Goal: Task Accomplishment & Management: Use online tool/utility

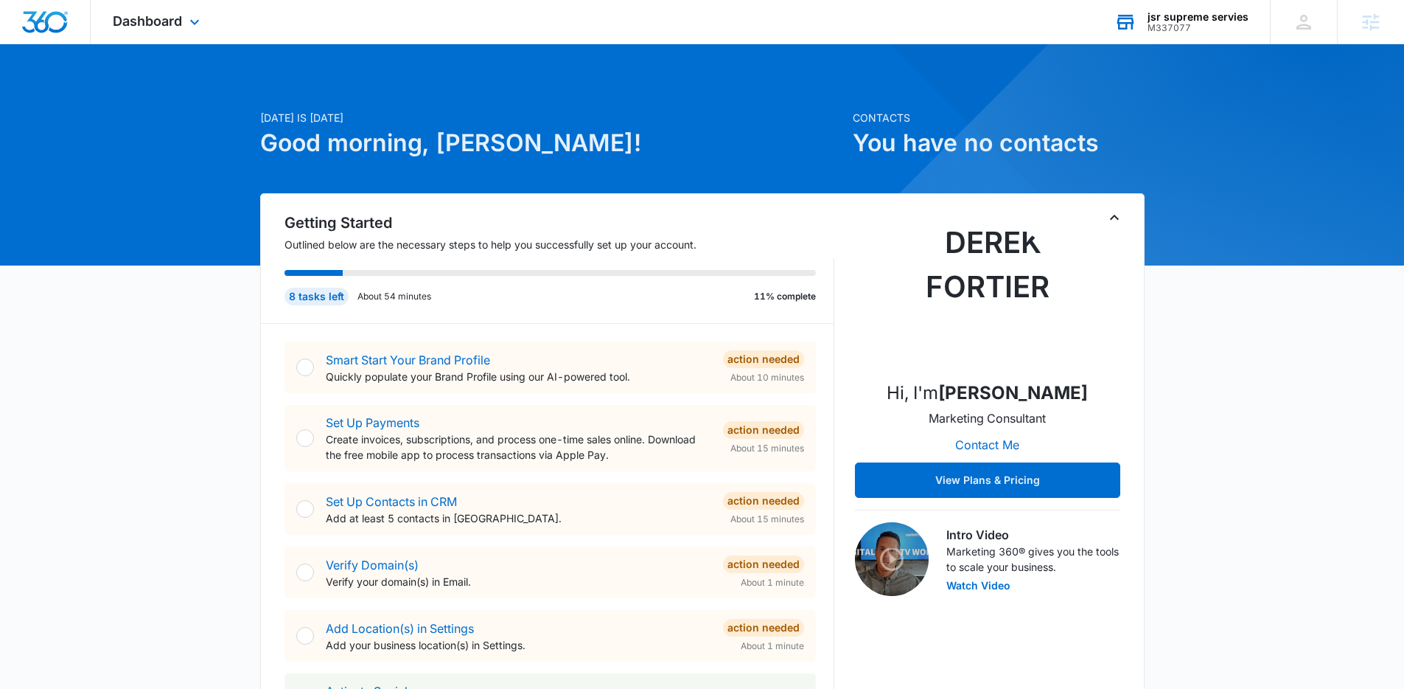
click at [1195, 17] on div "jsr supreme servies" at bounding box center [1198, 17] width 101 height 12
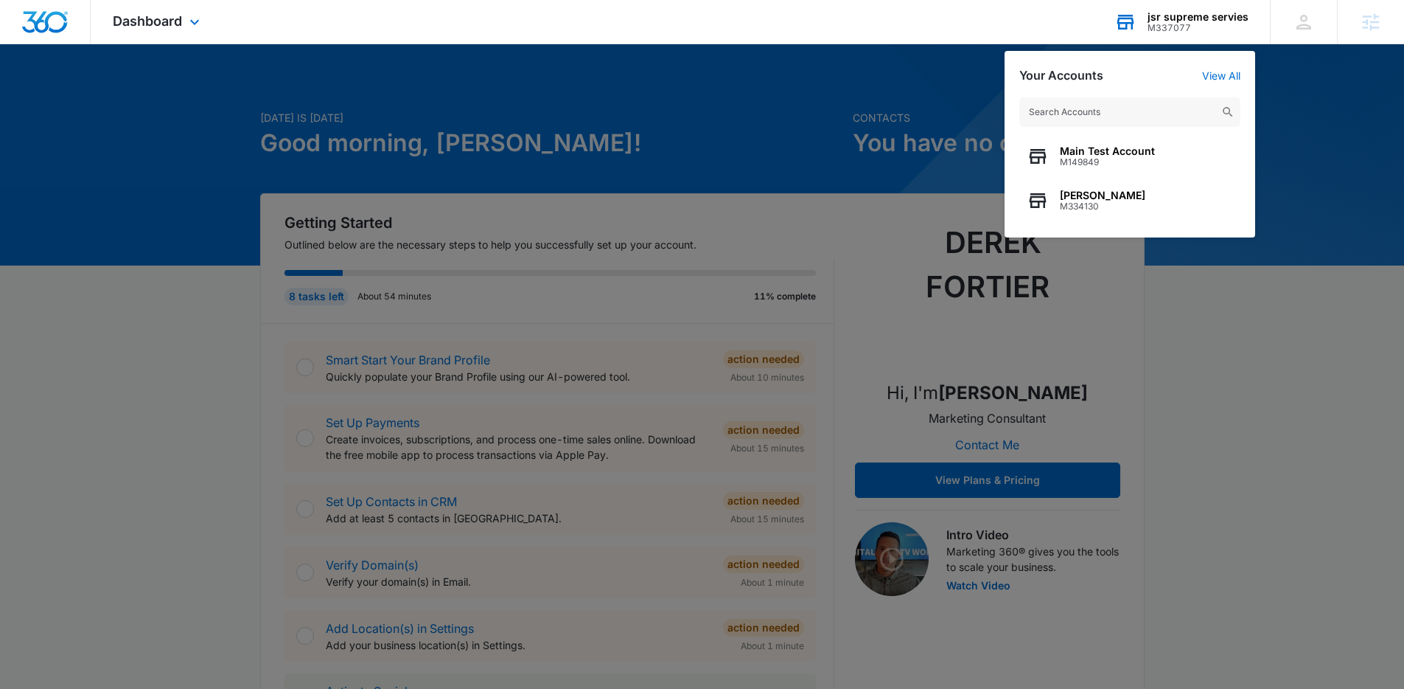
click at [1093, 108] on input "text" at bounding box center [1130, 111] width 221 height 29
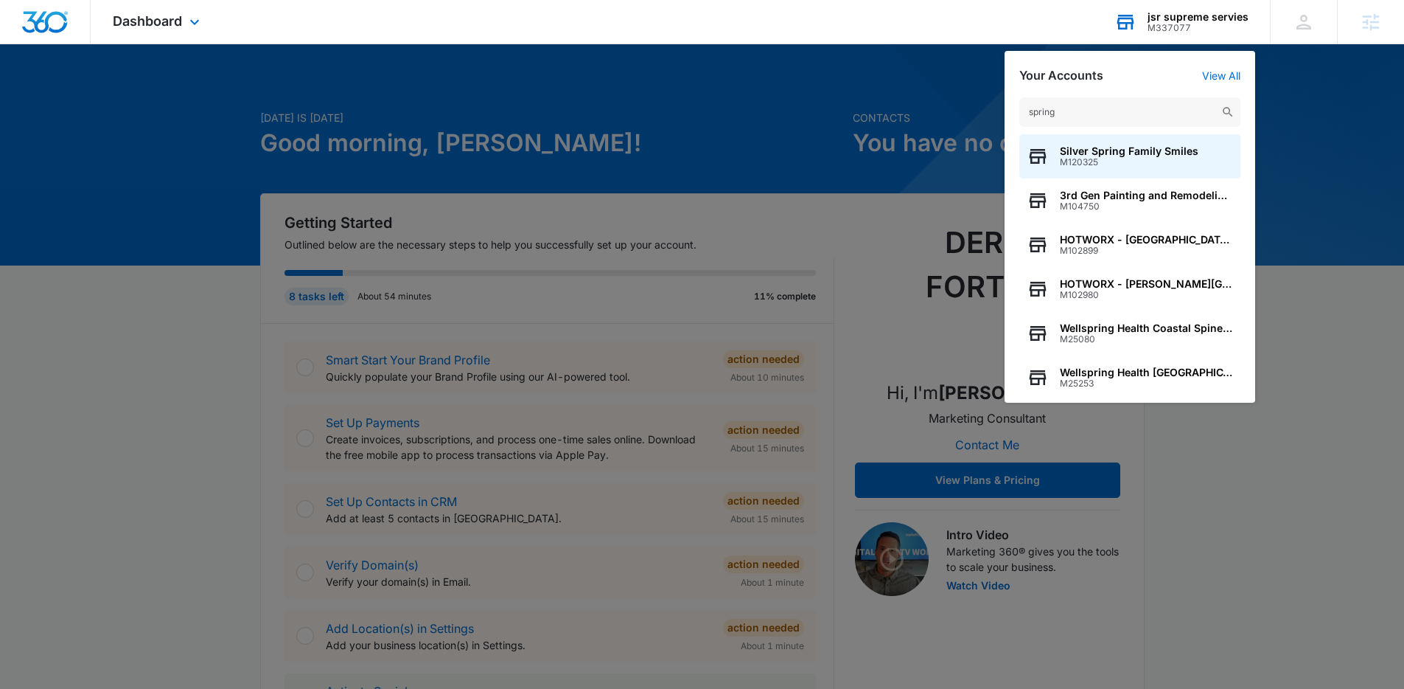
scroll to position [3, 0]
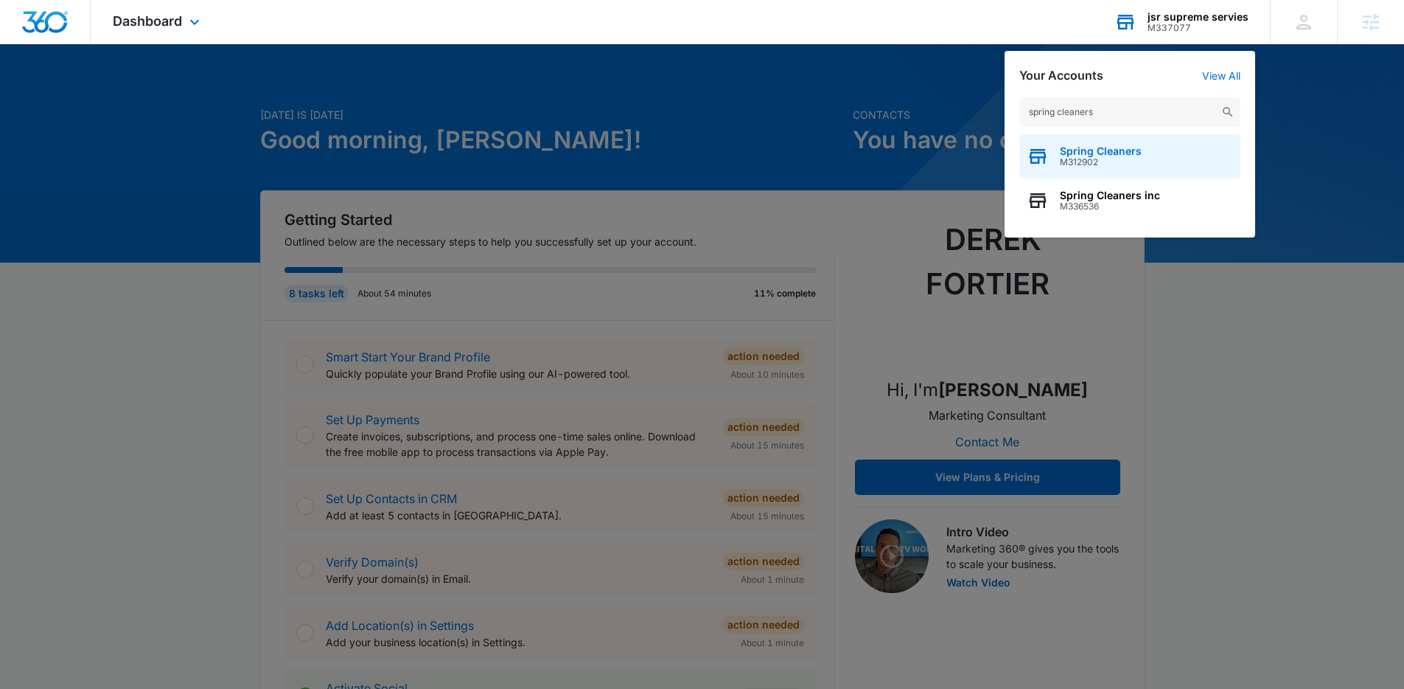
type input "spring cleaners"
click at [1110, 156] on span "Spring Cleaners" at bounding box center [1101, 151] width 82 height 12
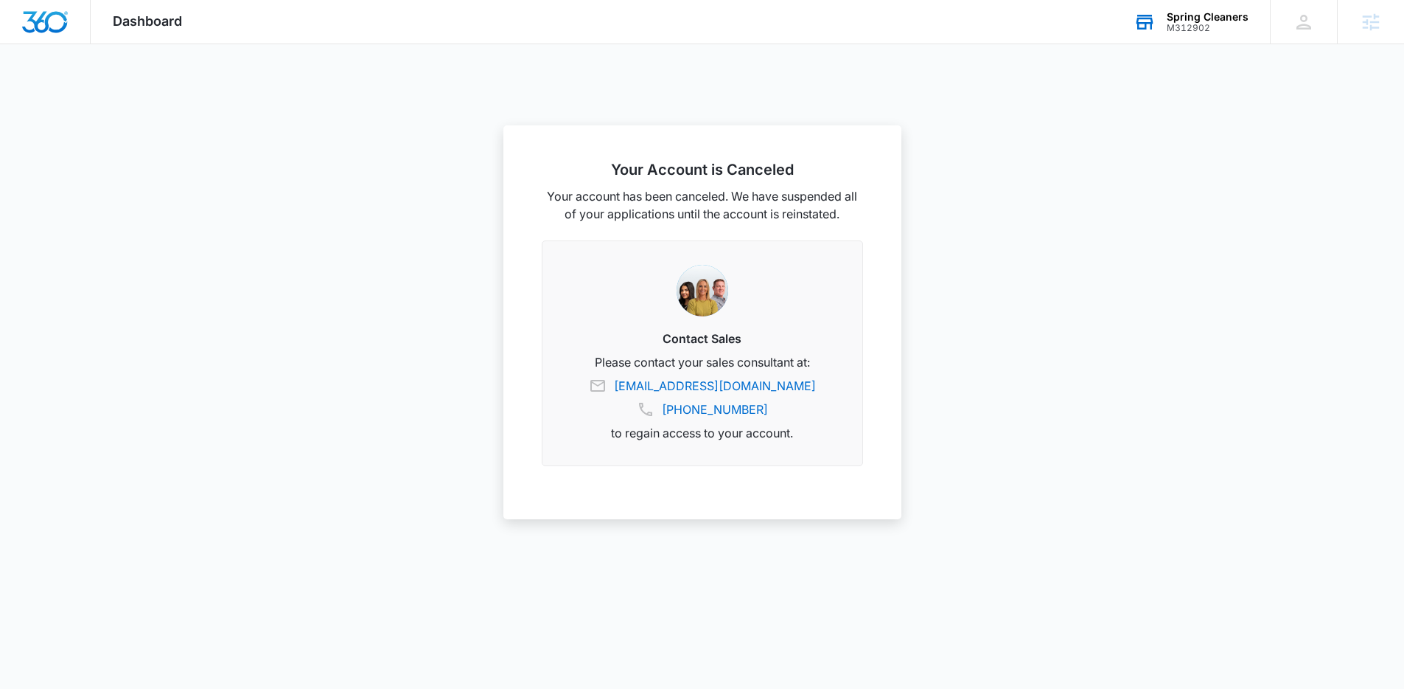
click at [1206, 38] on div "Spring Cleaners M312902 Your Accounts View All" at bounding box center [1191, 21] width 158 height 43
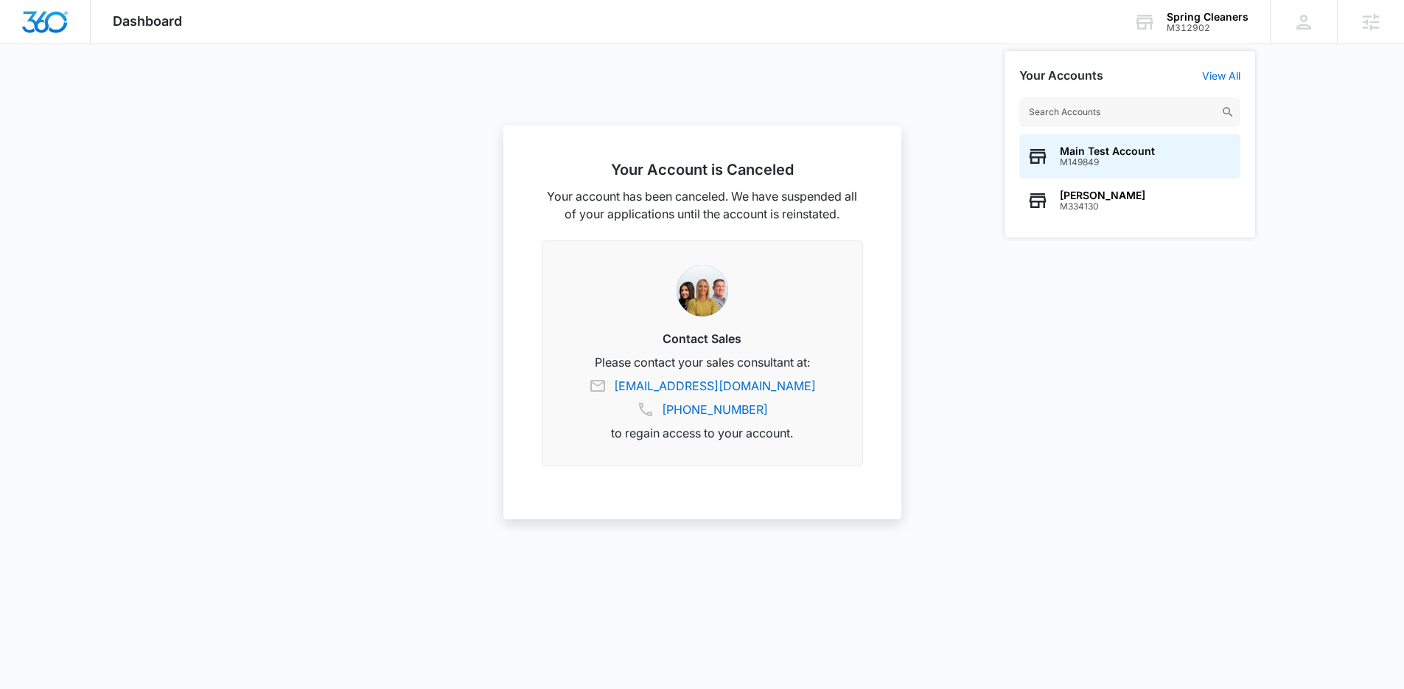
click at [1119, 111] on input "text" at bounding box center [1130, 111] width 221 height 29
type input "spring cleaners"
click at [1162, 200] on div "Spring Cleaners inc M336536" at bounding box center [1130, 200] width 221 height 44
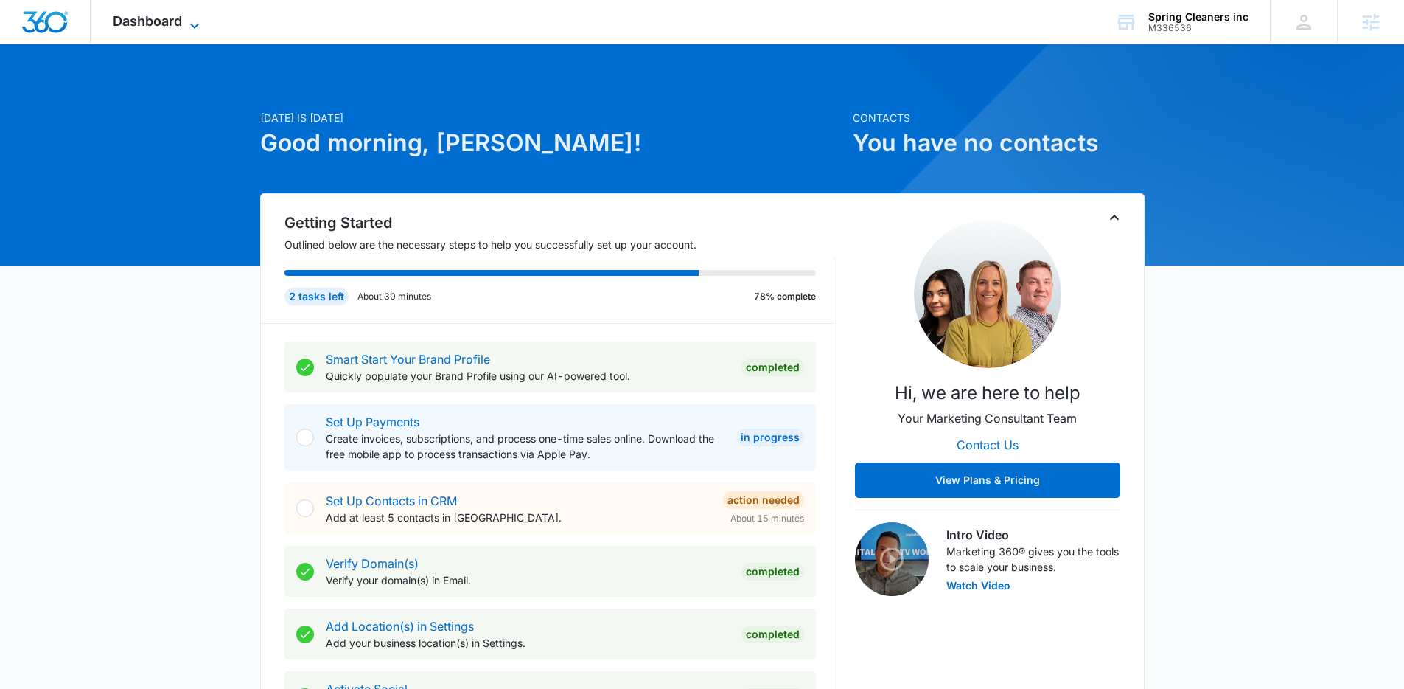
click at [168, 21] on span "Dashboard" at bounding box center [147, 20] width 69 height 15
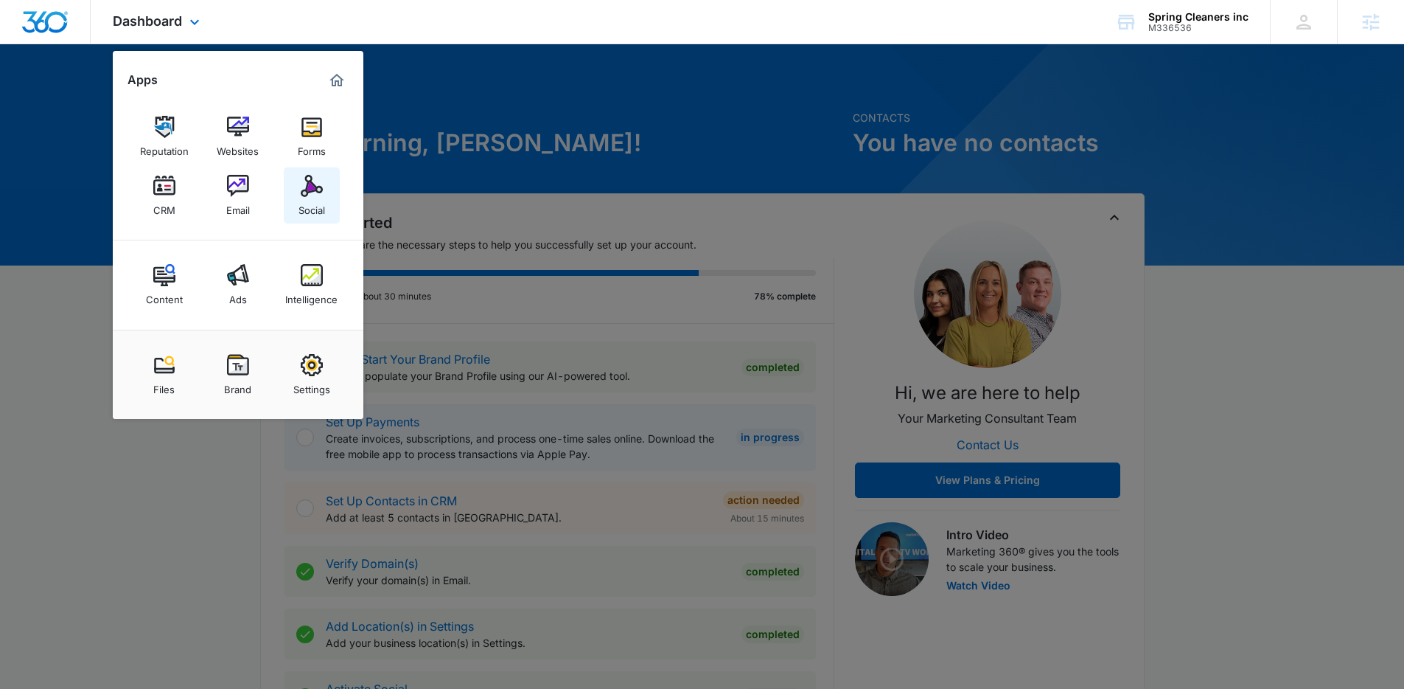
click at [310, 167] on link "Social" at bounding box center [312, 195] width 56 height 56
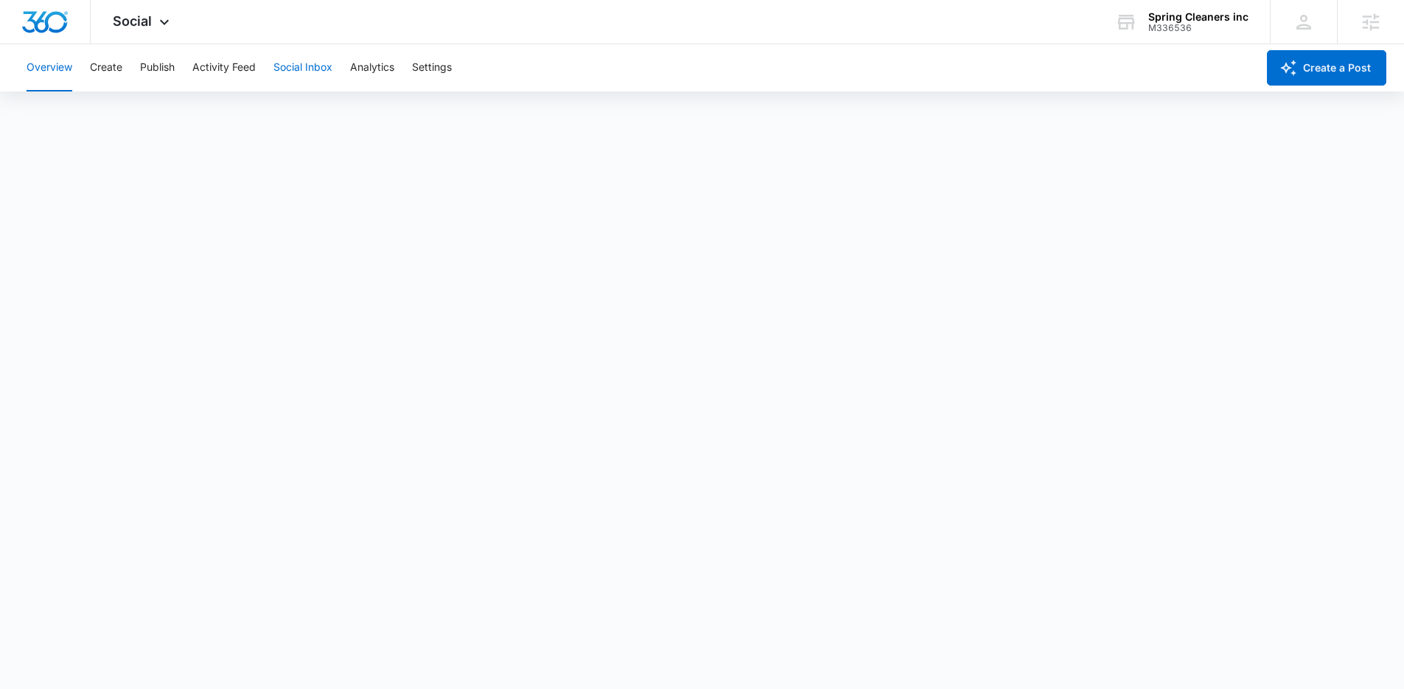
click at [304, 69] on button "Social Inbox" at bounding box center [302, 67] width 59 height 47
click at [61, 72] on button "Overview" at bounding box center [50, 67] width 46 height 47
click at [136, 26] on span "Social" at bounding box center [132, 20] width 39 height 15
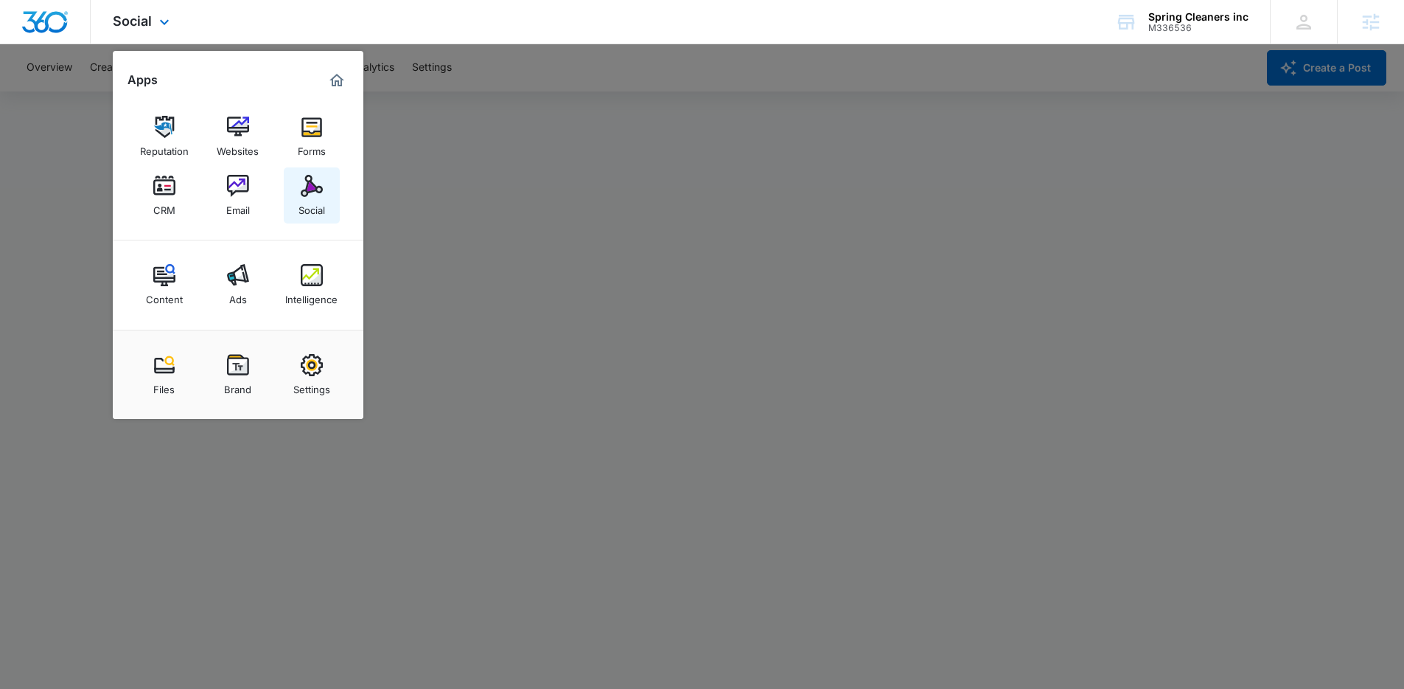
click at [326, 201] on link "Social" at bounding box center [312, 195] width 56 height 56
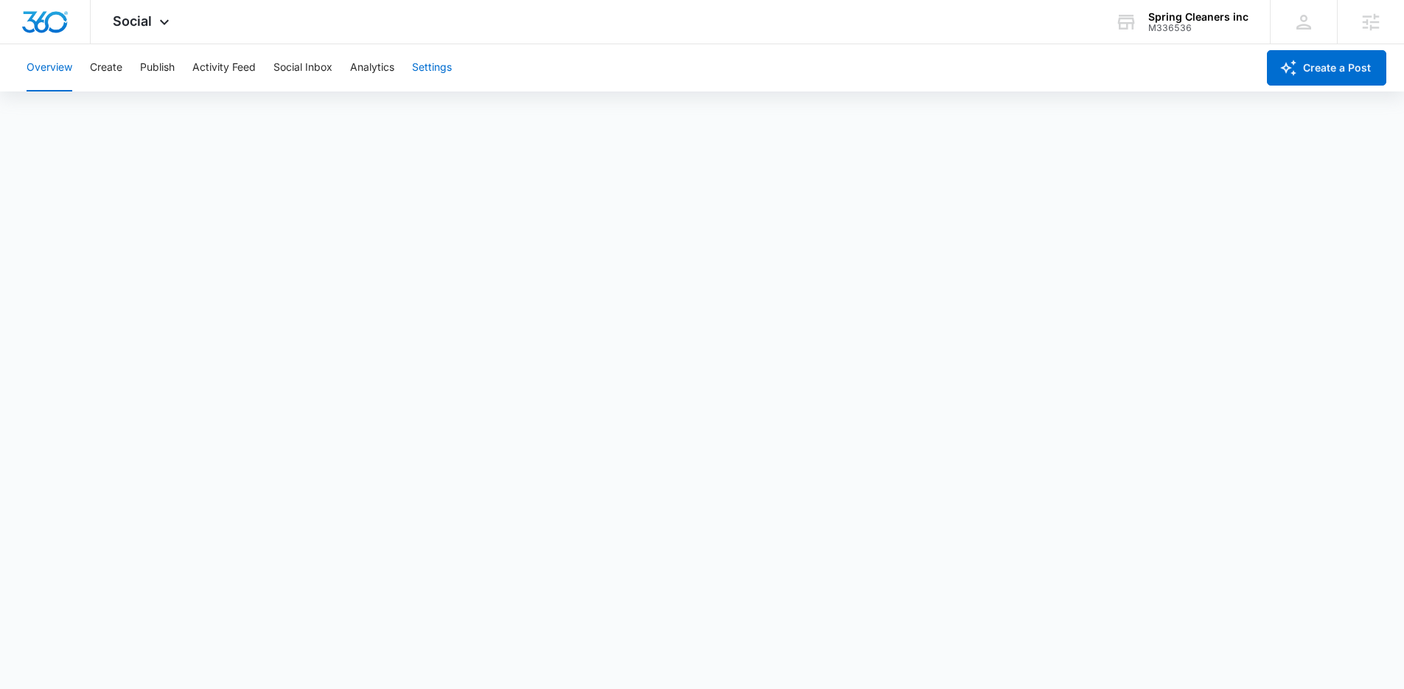
click at [440, 72] on button "Settings" at bounding box center [432, 67] width 40 height 47
click at [69, 66] on button "Overview" at bounding box center [50, 67] width 46 height 47
click at [109, 69] on button "Create" at bounding box center [106, 67] width 32 height 47
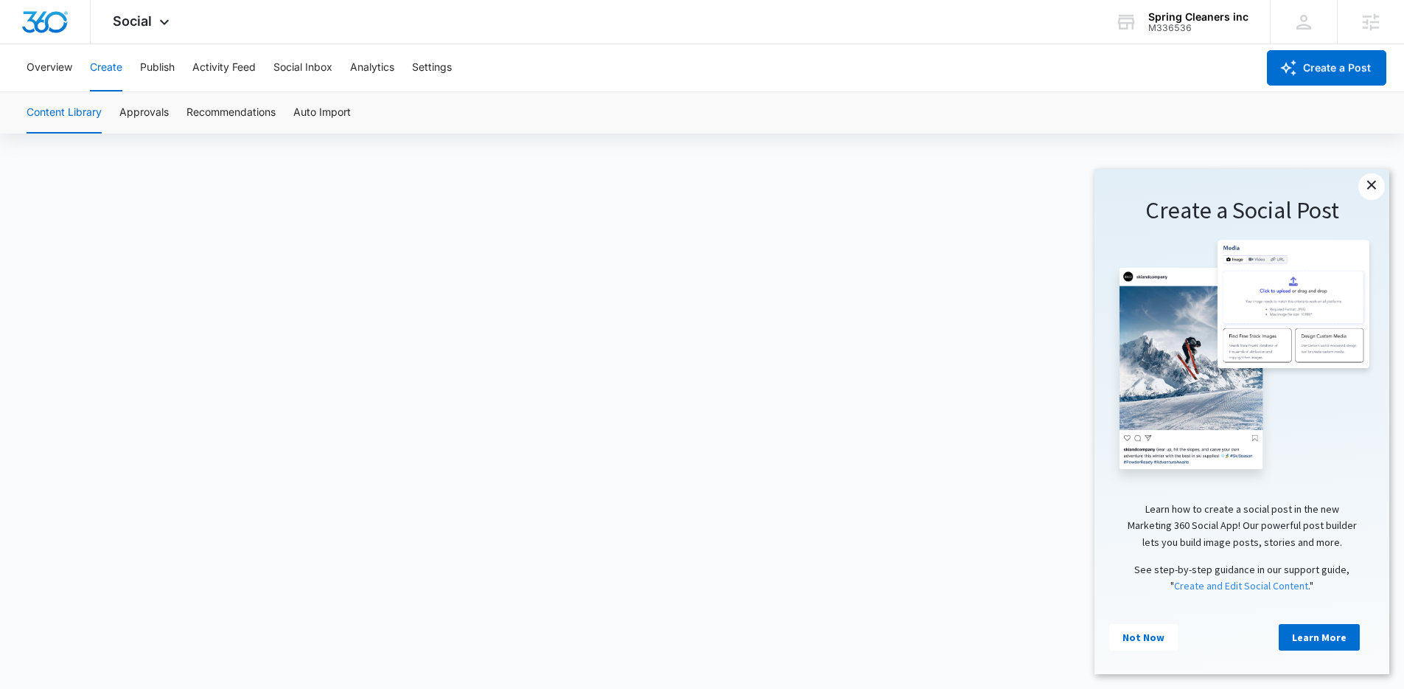
click at [1373, 179] on link "×" at bounding box center [1372, 186] width 27 height 27
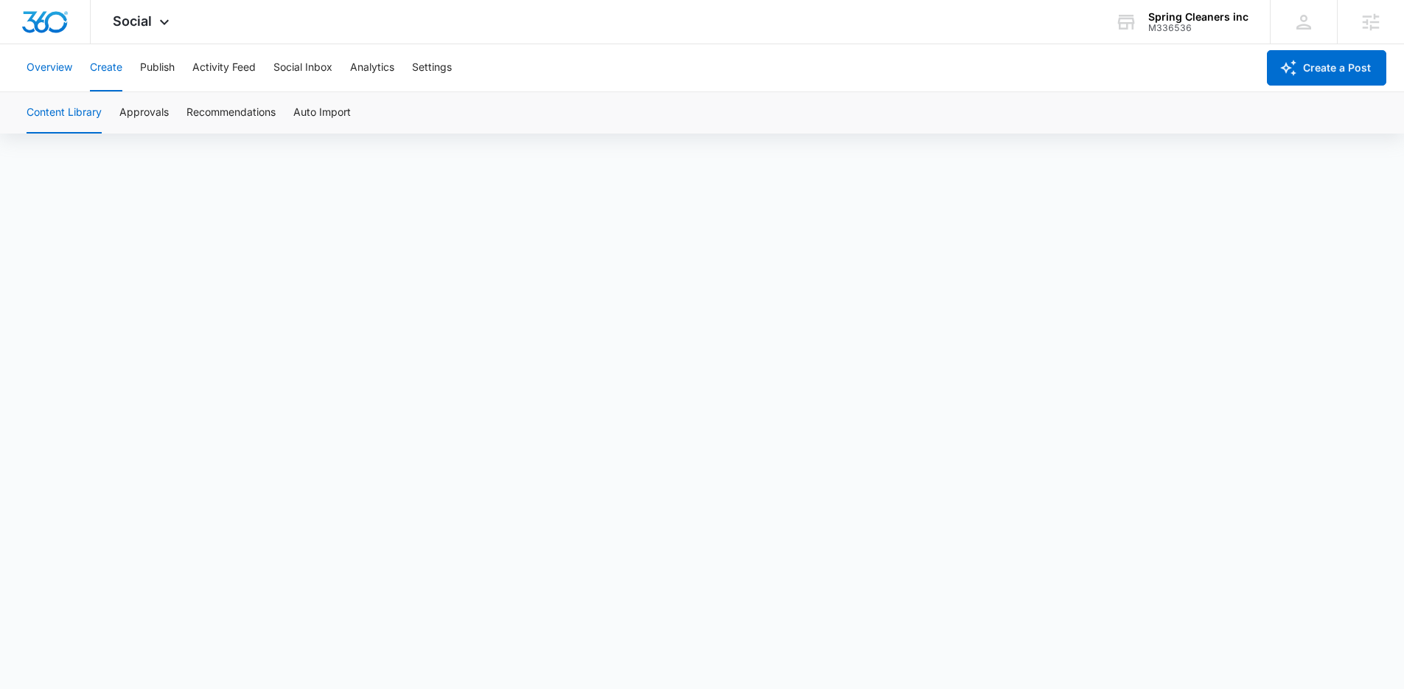
click at [48, 69] on button "Overview" at bounding box center [50, 67] width 46 height 47
